Goal: Information Seeking & Learning: Learn about a topic

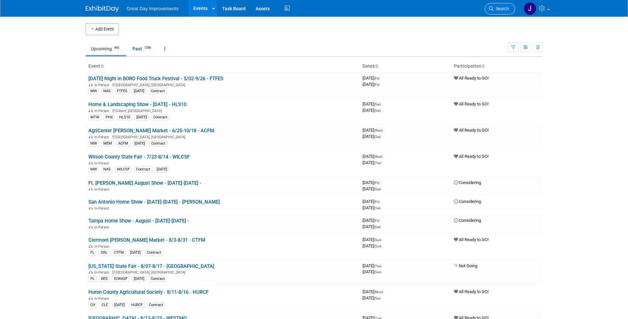
click at [510, 10] on link "Search" at bounding box center [500, 9] width 30 height 12
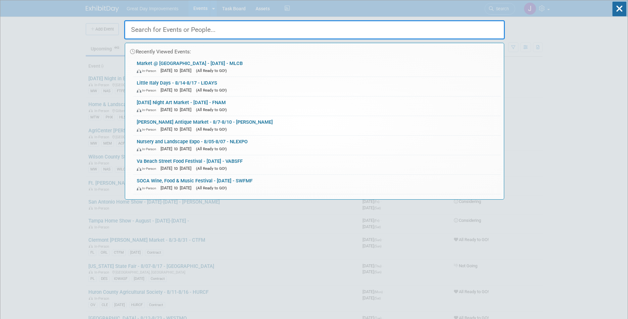
paste input "CFHAUG"
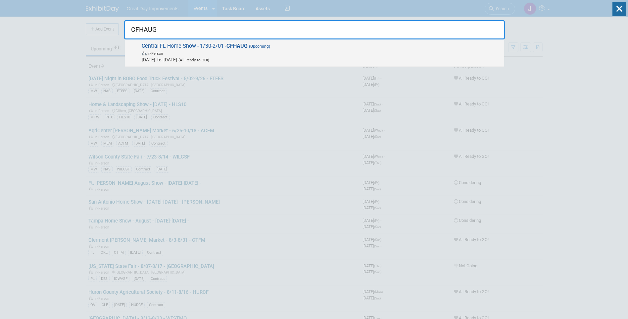
type input "CFHAUG"
click at [341, 52] on span "In-Person" at bounding box center [321, 53] width 359 height 7
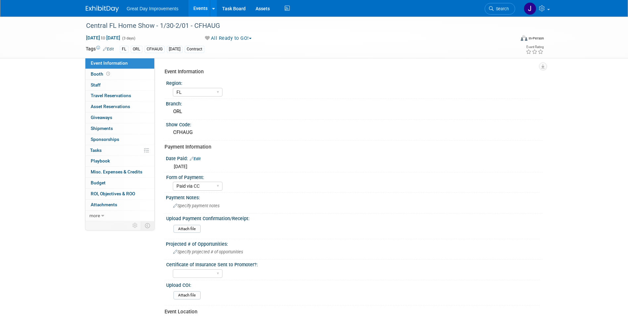
select select "FL"
select select "Paid via CC"
click at [505, 10] on span "Search" at bounding box center [501, 8] width 15 height 5
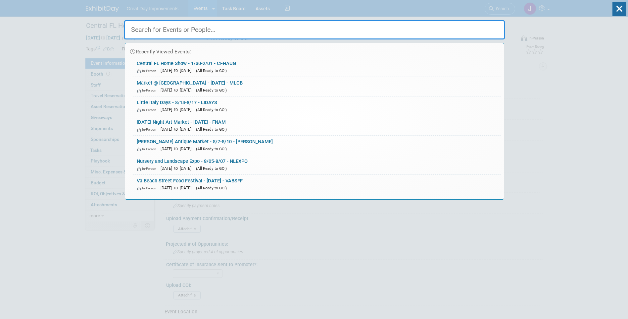
paste input "WOEXTU"
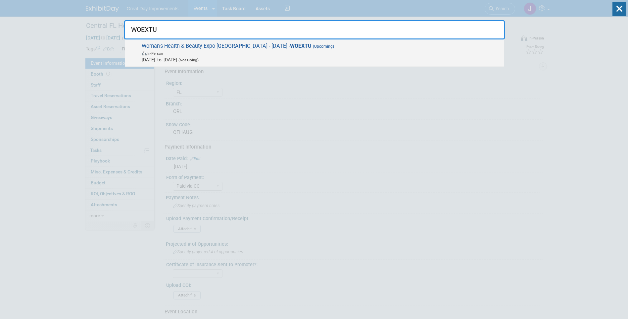
type input "WOEXTU"
click at [327, 51] on span "In-Person" at bounding box center [321, 53] width 359 height 7
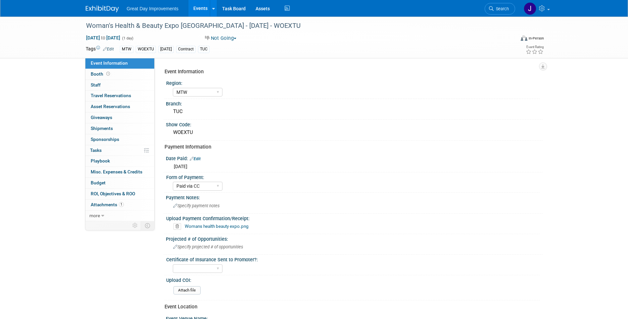
select select "MTW"
select select "Paid via CC"
click at [504, 9] on span "Search" at bounding box center [501, 8] width 15 height 5
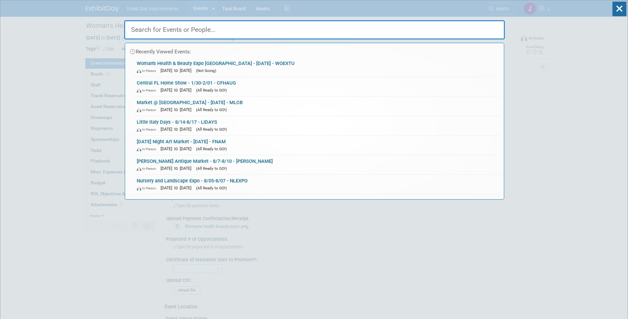
paste input "KNOHS"
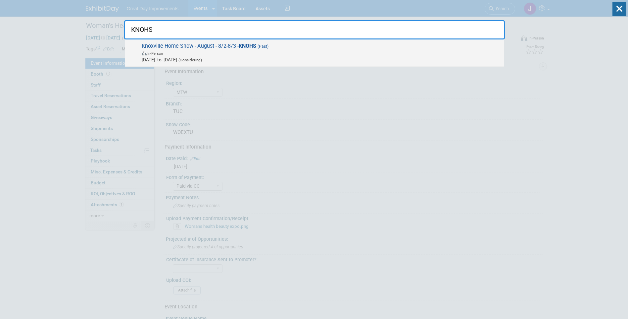
type input "KNOHS"
click at [336, 50] on span "In-Person" at bounding box center [321, 53] width 359 height 7
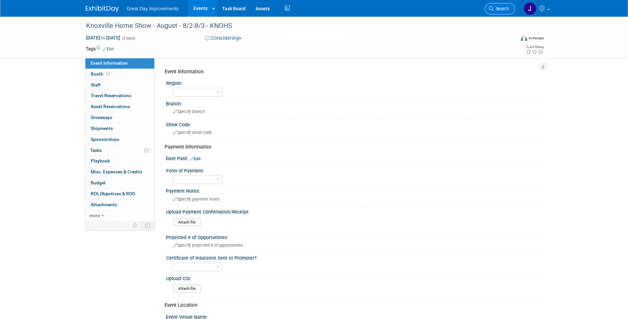
click at [505, 10] on span "Search" at bounding box center [501, 8] width 15 height 5
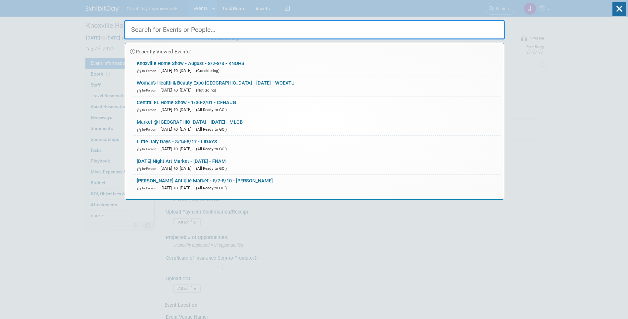
paste input "KNOFHS"
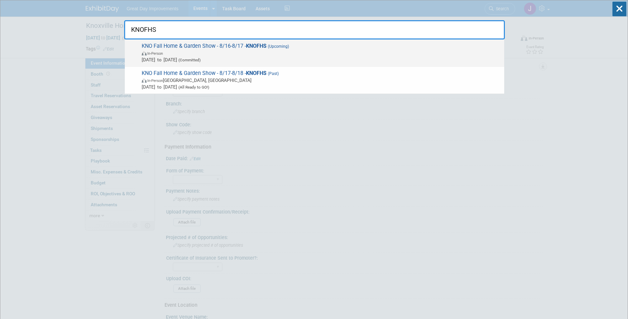
type input "KNOFHS"
click at [240, 59] on span "[DATE] to [DATE] (Committed)" at bounding box center [321, 59] width 359 height 7
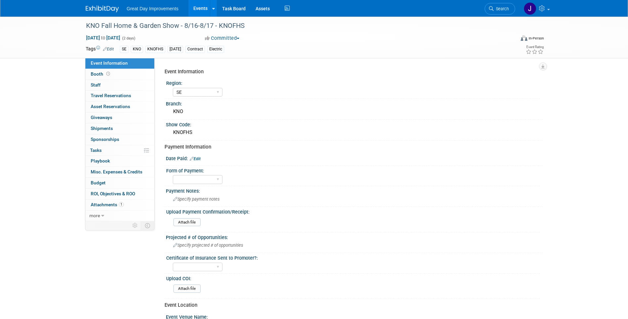
select select "SE"
click at [548, 11] on link at bounding box center [536, 8] width 32 height 17
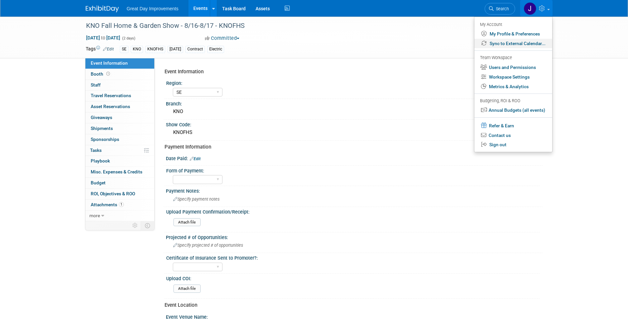
click at [508, 44] on link "Sync to External Calendar..." at bounding box center [513, 44] width 78 height 10
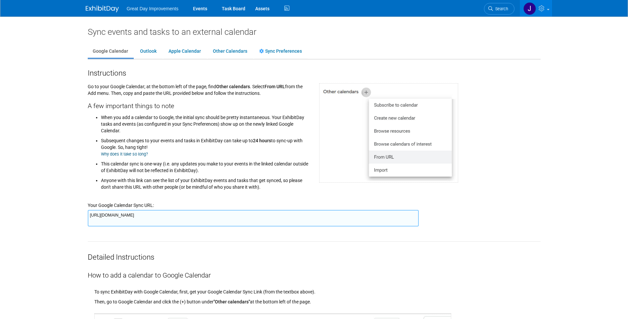
click at [245, 213] on textarea "https://www.exhibitday.com/Sync/iCal/?lt=g&uw=65043&k=e7091e3b-374c-4800-82c1-9…" at bounding box center [253, 218] width 331 height 17
click at [492, 5] on link "Search" at bounding box center [499, 9] width 30 height 12
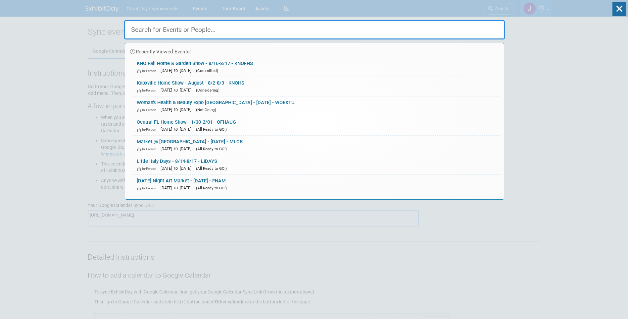
paste input "https://www.exhibitday.com/Sync/iCal/?lt=g&uw=65043&k=e7091e3b-374c-4800-82c1-9…"
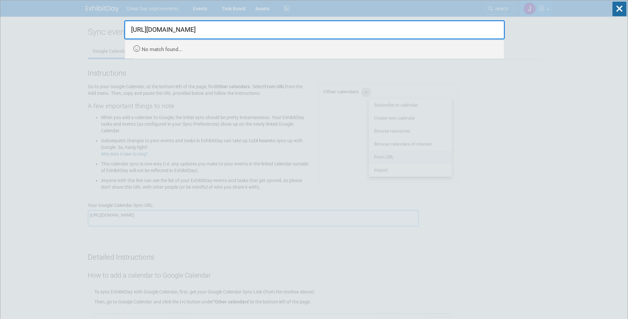
click at [373, 29] on input "https://www.exhibitday.com/Sync/iCal/?lt=g&uw=65043&k=e7091e3b-374c-4800-82c1-9…" at bounding box center [314, 29] width 381 height 19
paste input "CHTFHS"
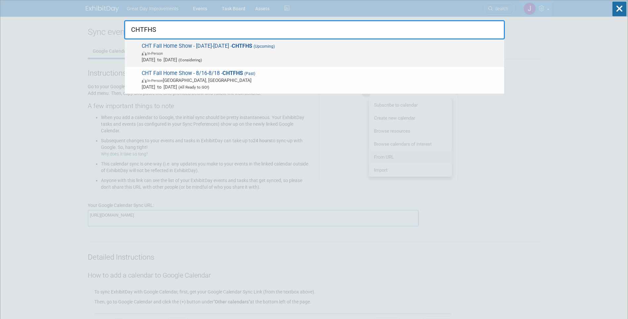
type input "CHTFHS"
click at [335, 57] on span "Aug 16, 2025 to Aug 18, 2025 (Considering)" at bounding box center [321, 59] width 359 height 7
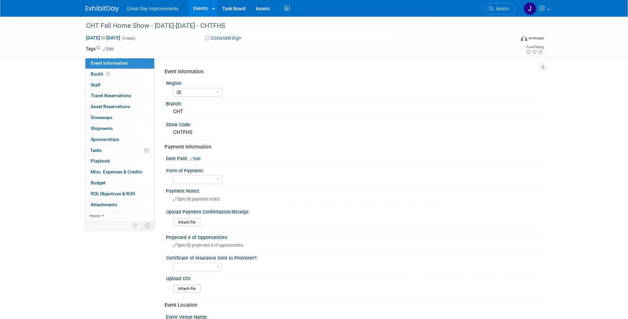
select select "SE"
drag, startPoint x: 507, startPoint y: 9, endPoint x: 487, endPoint y: 12, distance: 20.1
click at [507, 9] on span "Search" at bounding box center [501, 8] width 15 height 5
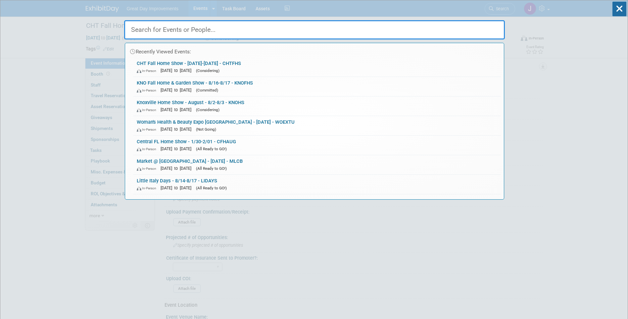
paste input "COLGHS"
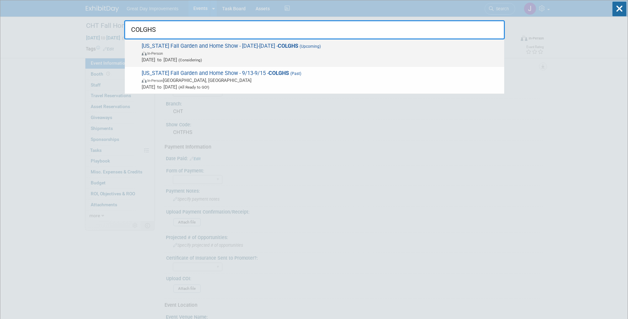
type input "COLGHS"
click at [338, 56] on span "Sep 13, 2025 to Sep 15, 2025 (Considering)" at bounding box center [321, 59] width 359 height 7
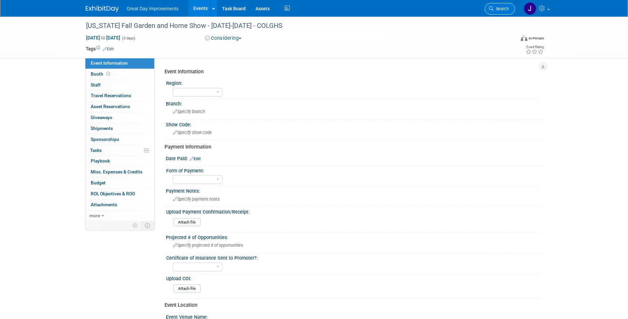
click at [498, 9] on span "Search" at bounding box center [501, 8] width 15 height 5
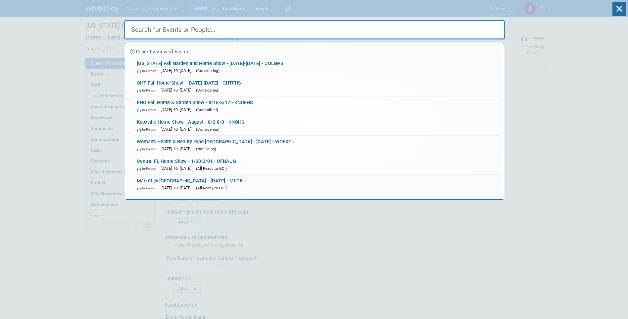
paste input "FDGHS"
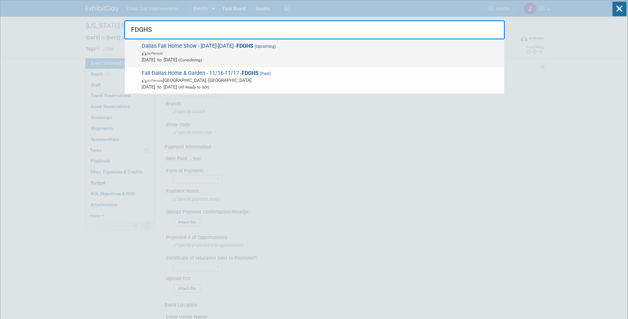
type input "FDGHS"
click at [285, 57] on span "[DATE] to [DATE] (Considering)" at bounding box center [321, 59] width 359 height 7
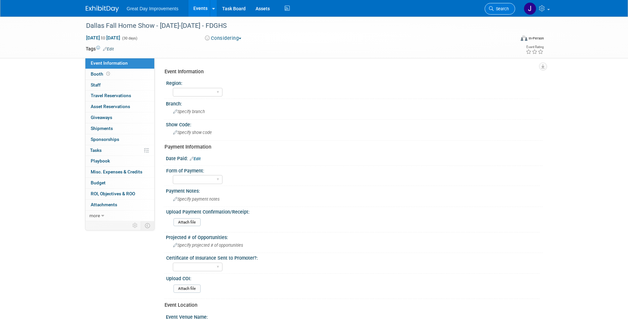
click at [510, 8] on link "Search" at bounding box center [500, 9] width 30 height 12
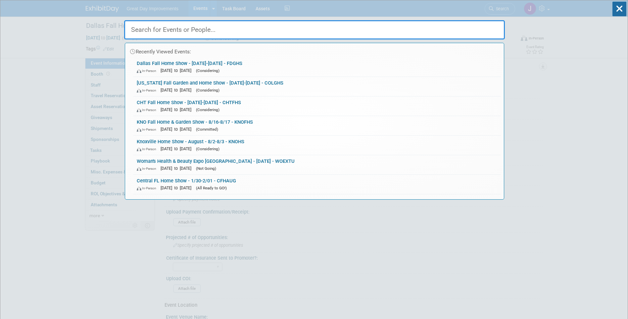
paste input "FLORE"
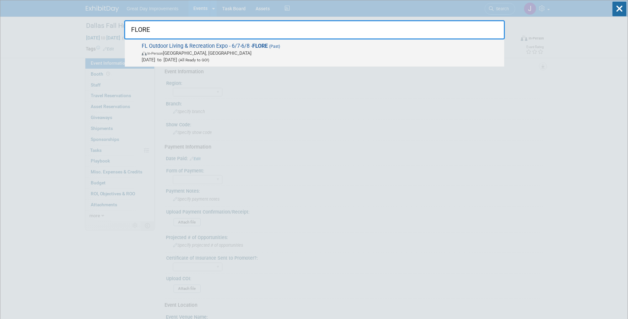
type input "FLORE"
click at [285, 54] on span "In-Person St. Petersburg, FL" at bounding box center [321, 53] width 359 height 7
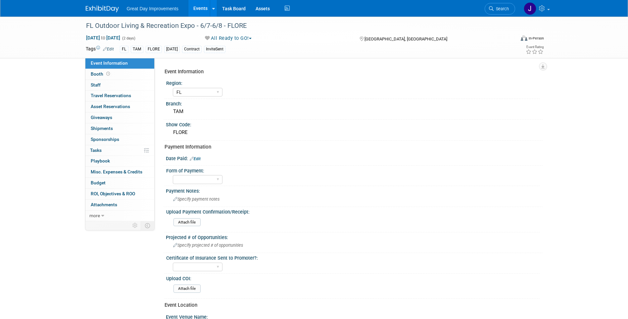
select select "FL"
drag, startPoint x: 501, startPoint y: 11, endPoint x: 489, endPoint y: 12, distance: 12.6
click at [501, 11] on link "Search" at bounding box center [500, 9] width 30 height 12
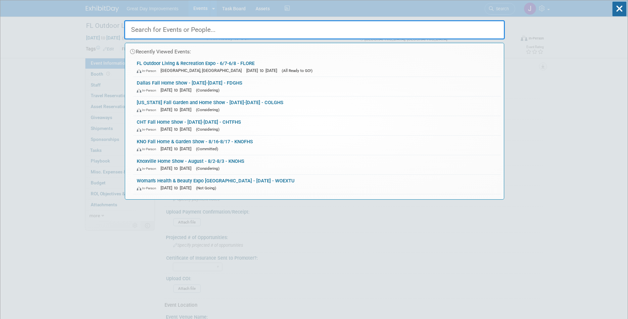
paste input "LROWE"
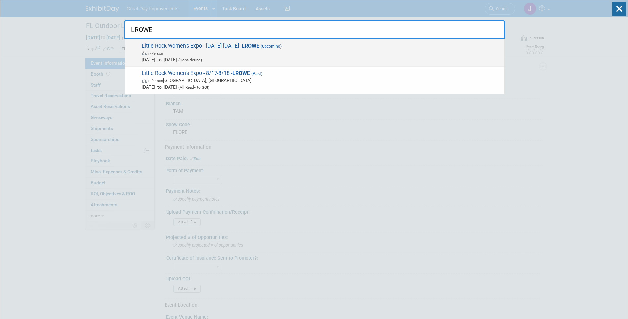
type input "LROWE"
click at [272, 58] on span "[DATE] to [DATE] (Considering)" at bounding box center [321, 59] width 359 height 7
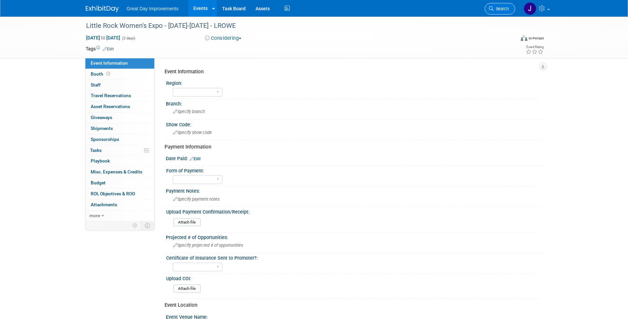
click at [508, 10] on span "Search" at bounding box center [501, 8] width 15 height 5
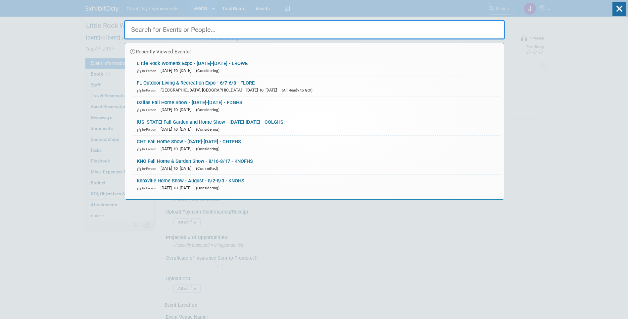
paste input "METSF"
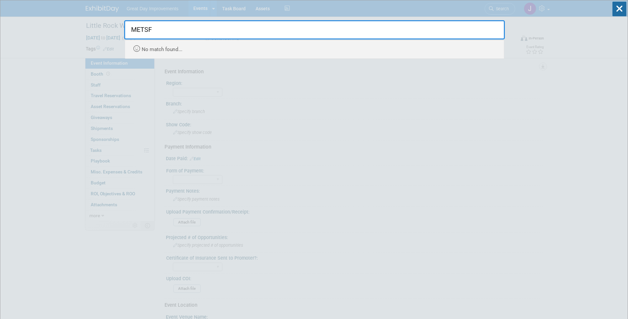
type input "METSF"
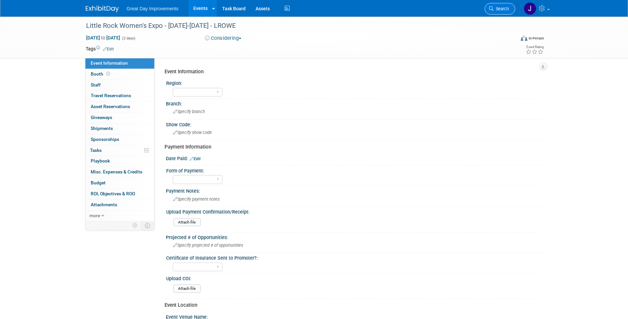
click at [502, 8] on span "Search" at bounding box center [501, 8] width 15 height 5
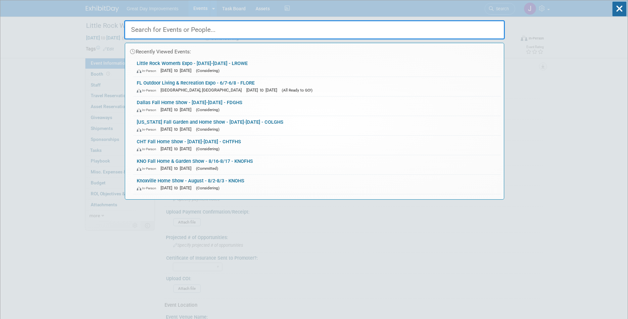
paste input "SUTHE"
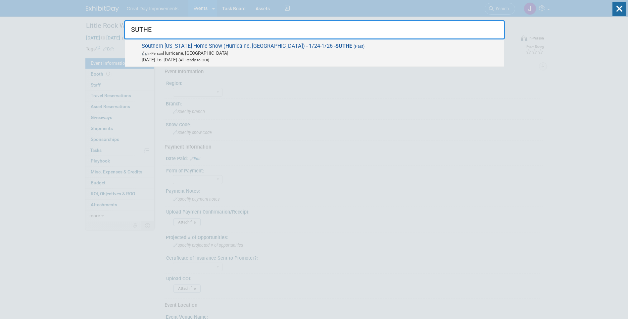
type input "SUTHE"
click at [340, 56] on span "Jan 24, 2025 to Jan 26, 2025 (All Ready to GO!)" at bounding box center [321, 59] width 359 height 7
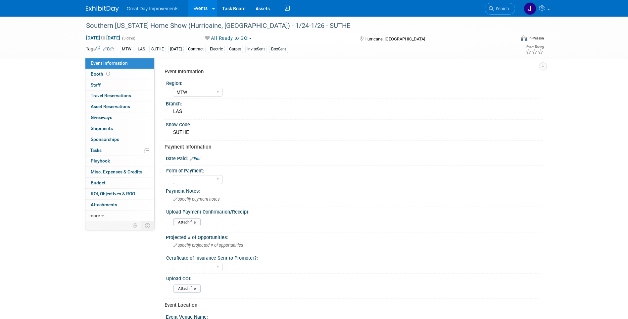
select select "MTW"
click at [507, 9] on span "Search" at bounding box center [501, 8] width 15 height 5
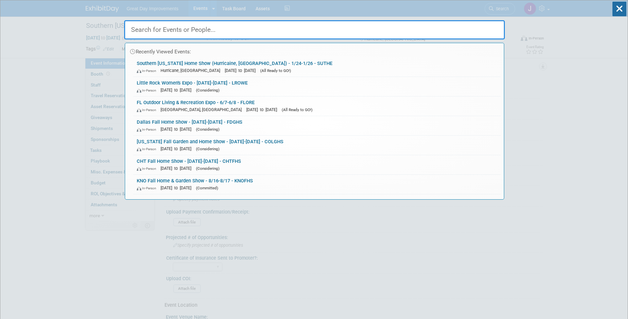
paste input "WOEXTU"
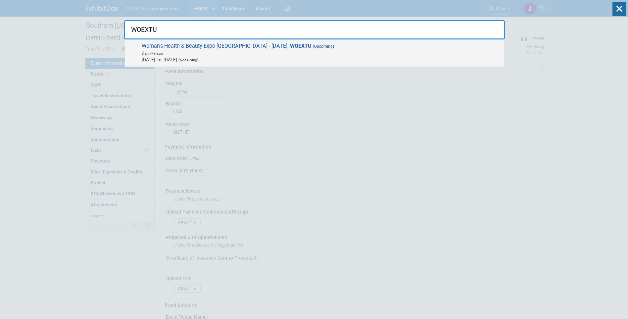
type input "WOEXTU"
click at [266, 55] on span "In-Person" at bounding box center [321, 53] width 359 height 7
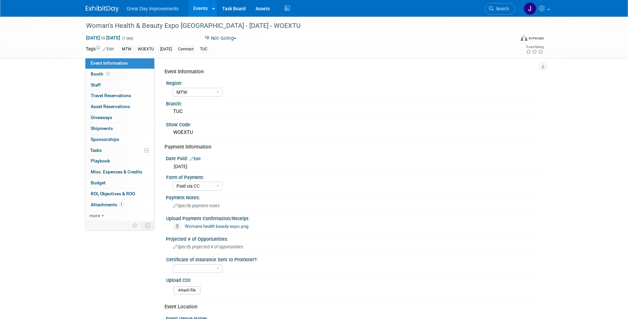
select select "MTW"
select select "Paid via CC"
click at [505, 9] on span "Search" at bounding box center [501, 8] width 15 height 5
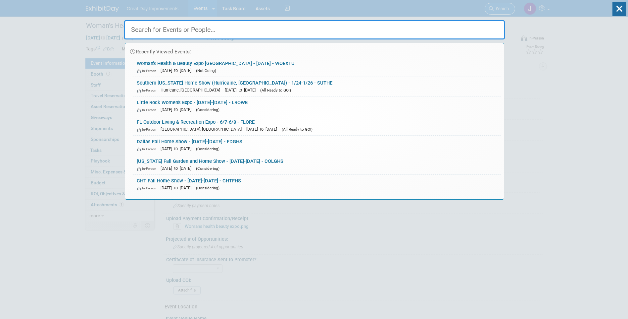
paste input "METSF"
type input "METSF"
